Goal: Task Accomplishment & Management: Complete application form

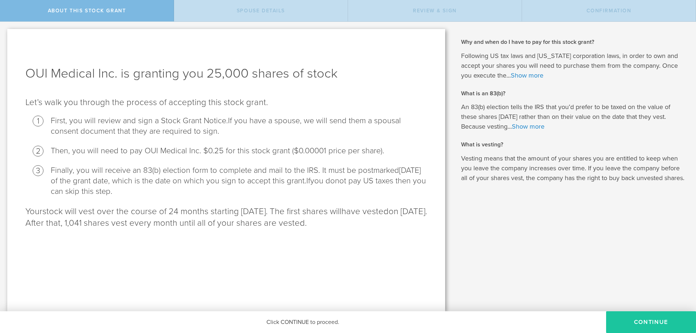
click at [636, 321] on button "CONTINUE" at bounding box center [651, 322] width 90 height 22
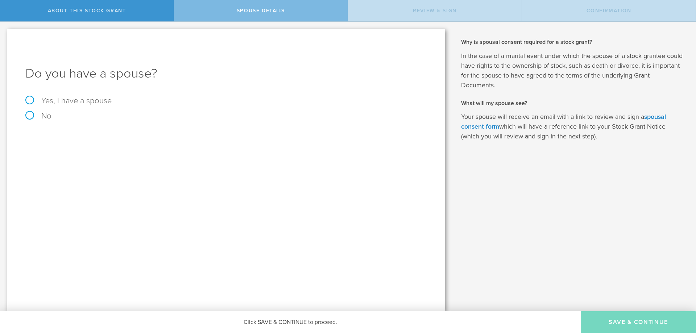
click at [30, 99] on label "Yes, I have a spouse" at bounding box center [226, 101] width 402 height 8
click at [5, 33] on input "Yes, I have a spouse" at bounding box center [2, 28] width 5 height 12
radio input "true"
click at [91, 159] on input "text" at bounding box center [252, 159] width 344 height 11
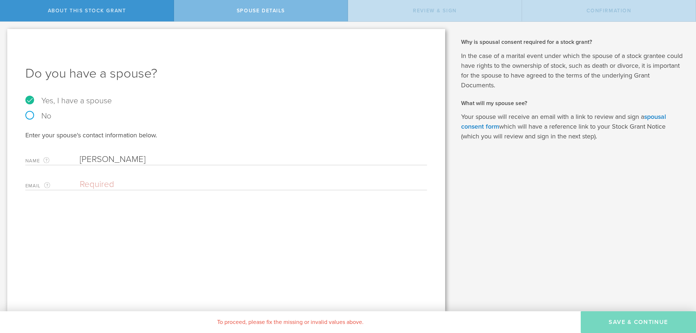
type input "[PERSON_NAME]"
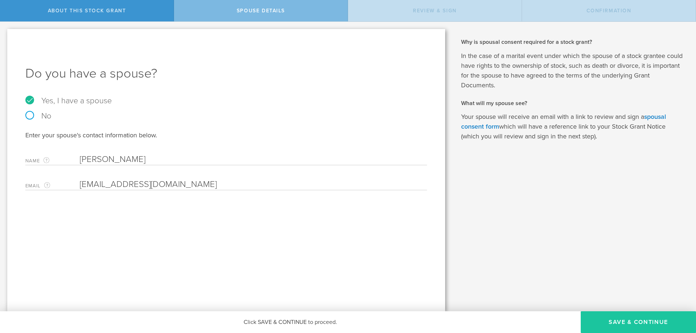
type input "[EMAIL_ADDRESS][DOMAIN_NAME]"
click at [608, 325] on button "Save & Continue" at bounding box center [638, 322] width 115 height 22
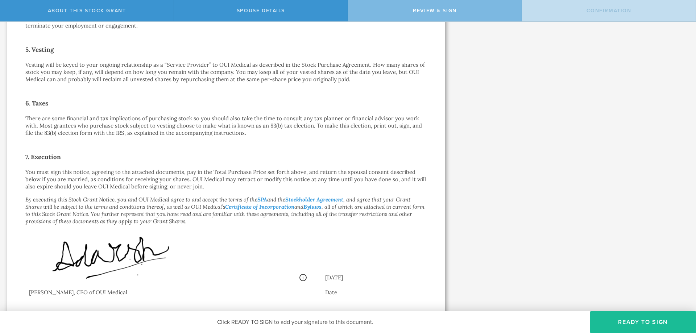
scroll to position [461, 0]
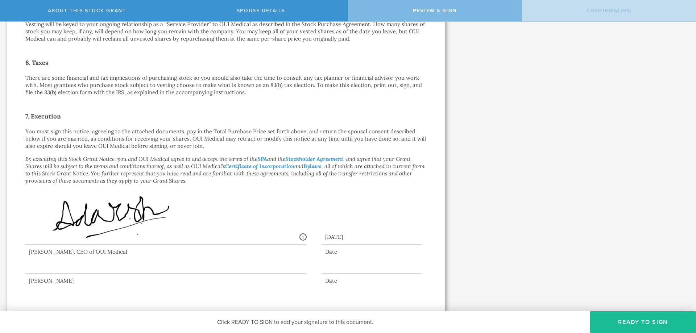
click at [55, 271] on div at bounding box center [165, 259] width 281 height 29
drag, startPoint x: 62, startPoint y: 264, endPoint x: 65, endPoint y: 274, distance: 9.9
click at [65, 274] on div at bounding box center [226, 261] width 402 height 33
click at [624, 323] on button "Ready to Sign" at bounding box center [643, 322] width 106 height 22
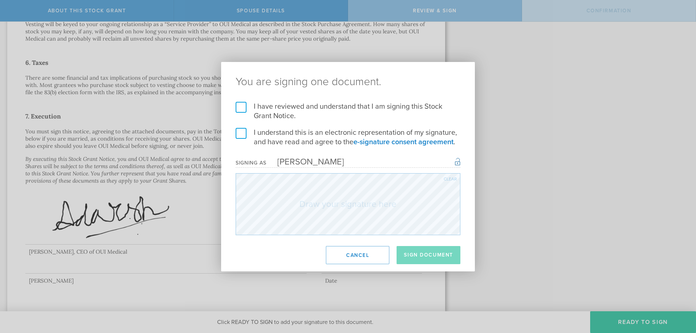
click at [243, 108] on label "I have reviewed and understand that I am signing this Stock Grant Notice." at bounding box center [348, 111] width 225 height 19
click at [0, 0] on input "I have reviewed and understand that I am signing this Stock Grant Notice." at bounding box center [0, 0] width 0 height 0
click at [242, 133] on label "I understand this is an electronic representation of my signature, and have rea…" at bounding box center [348, 137] width 225 height 19
click at [0, 0] on input "I understand this is an electronic representation of my signature, and have rea…" at bounding box center [0, 0] width 0 height 0
click at [446, 181] on div "Clear" at bounding box center [450, 179] width 13 height 4
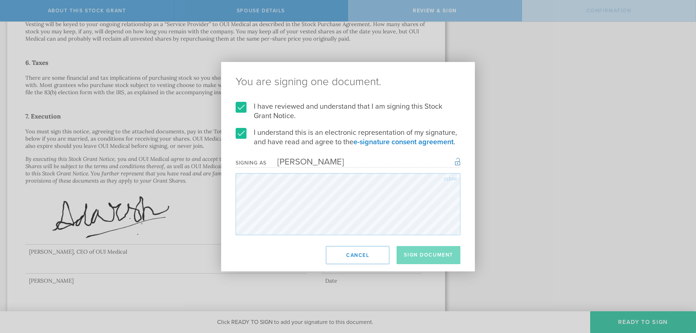
click at [278, 237] on div "You are signing one document. I have reviewed and understand that I am signing …" at bounding box center [348, 166] width 254 height 209
click at [308, 159] on div "[PERSON_NAME]" at bounding box center [305, 162] width 78 height 11
click at [434, 259] on button "Sign Document" at bounding box center [428, 255] width 64 height 18
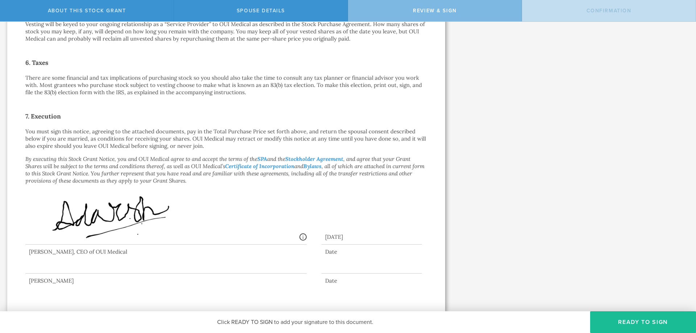
scroll to position [0, 0]
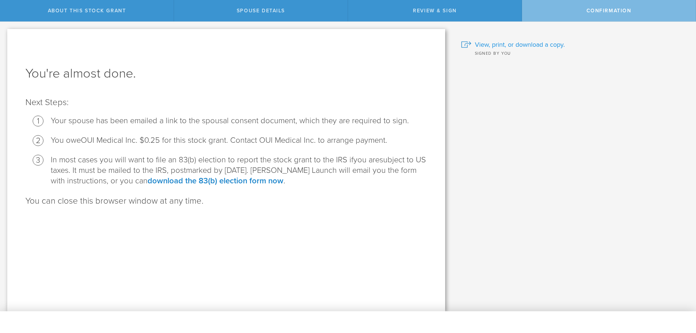
click at [501, 45] on span "View, print, or download a copy." at bounding box center [520, 44] width 90 height 9
click at [211, 182] on link "download the 83(b) election form now" at bounding box center [215, 180] width 136 height 9
